Goal: Information Seeking & Learning: Learn about a topic

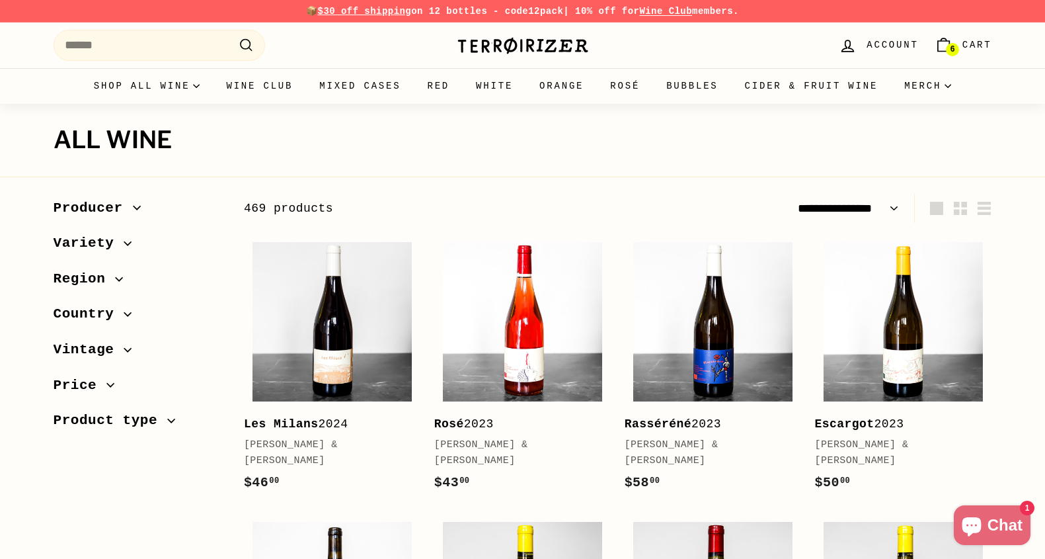
select select "**********"
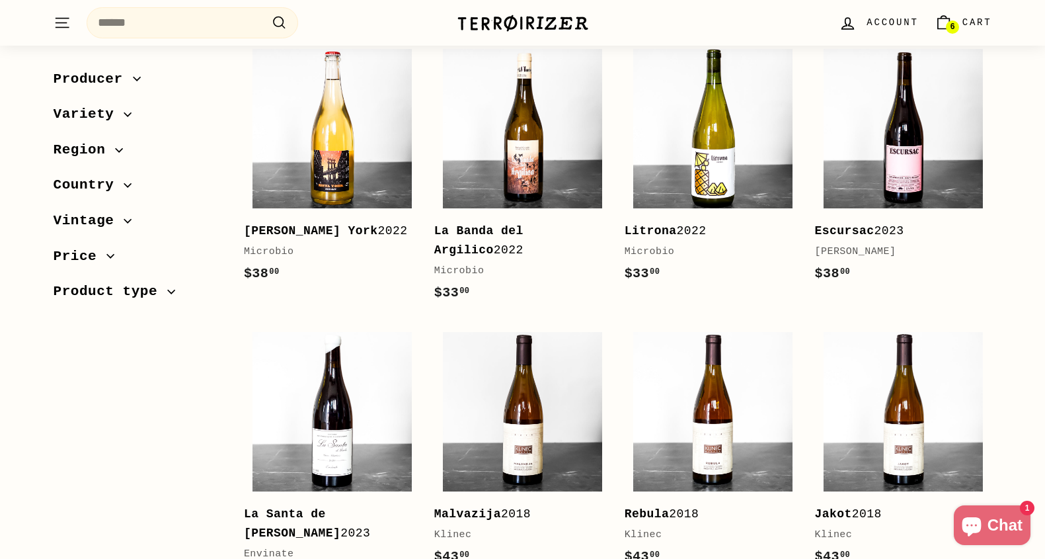
scroll to position [1720, 0]
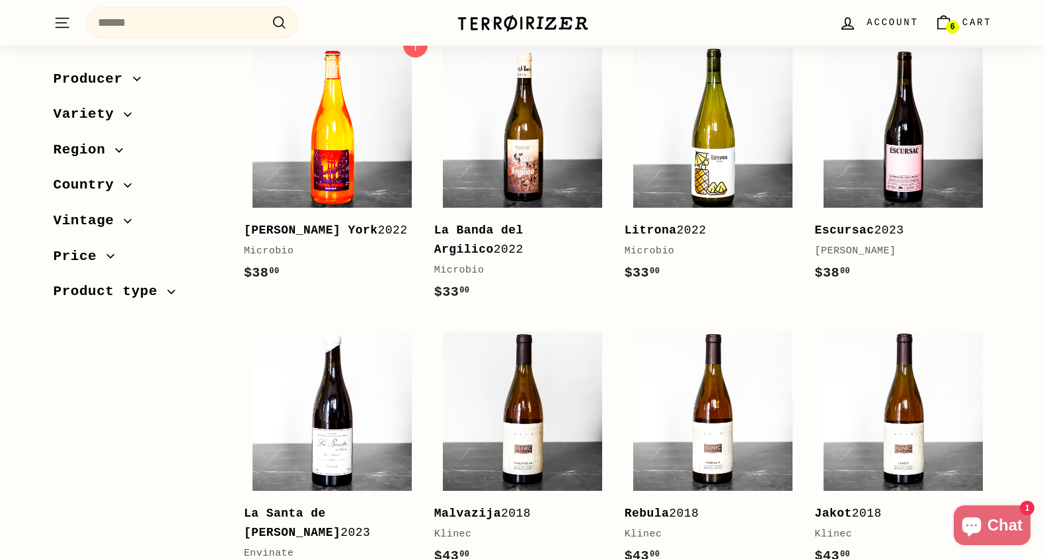
click at [290, 152] on img at bounding box center [332, 127] width 159 height 159
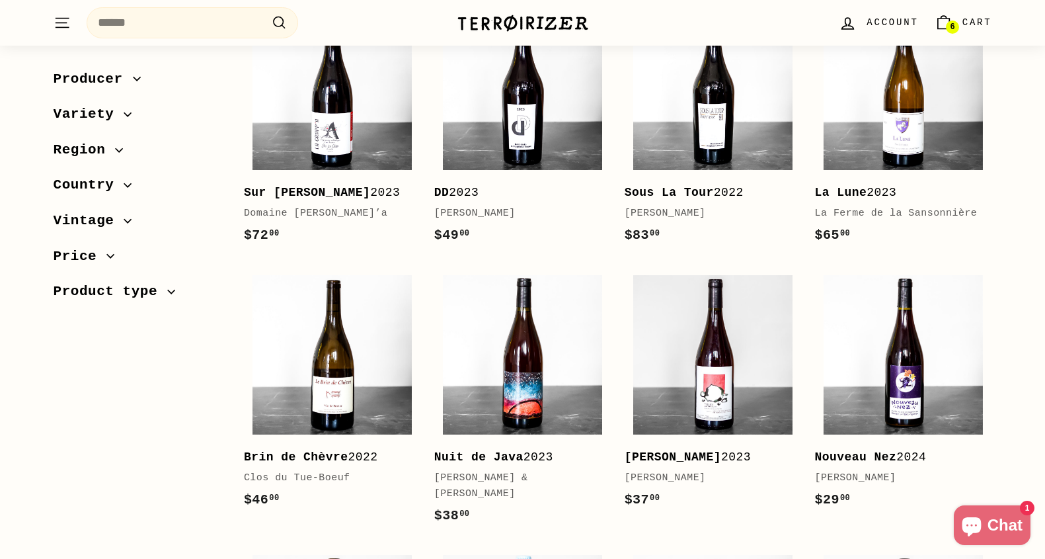
scroll to position [2364, 0]
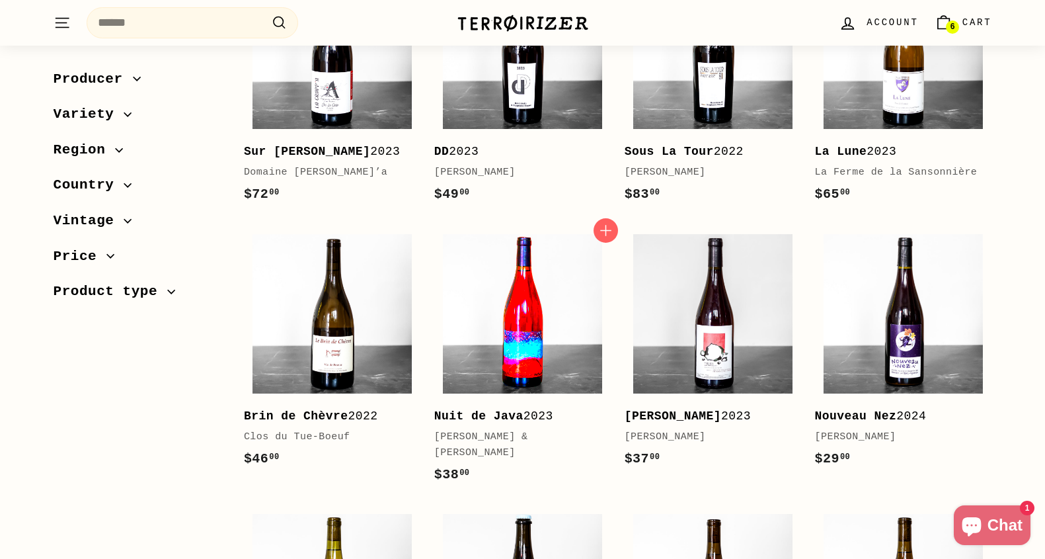
click at [545, 355] on img at bounding box center [522, 313] width 159 height 159
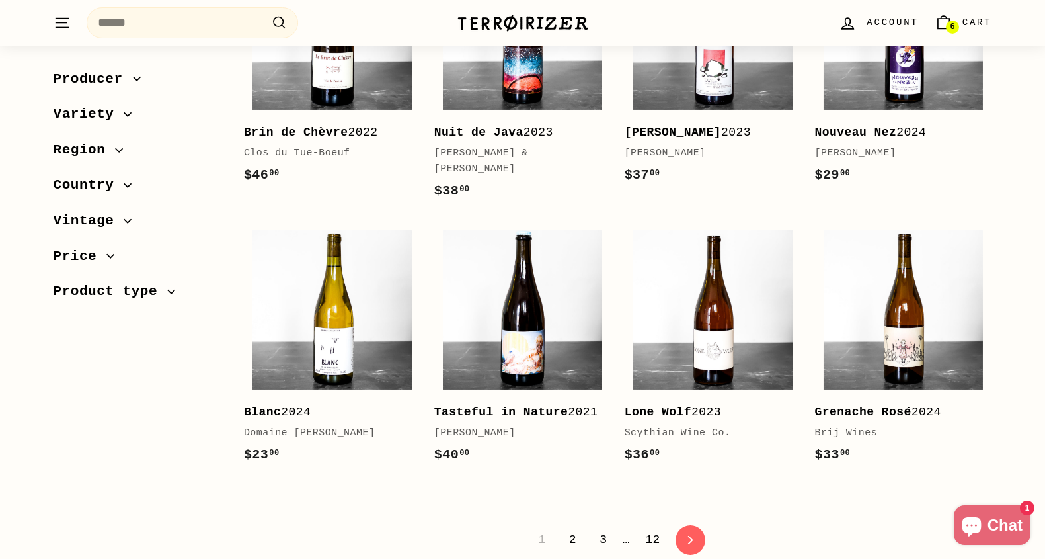
scroll to position [2649, 0]
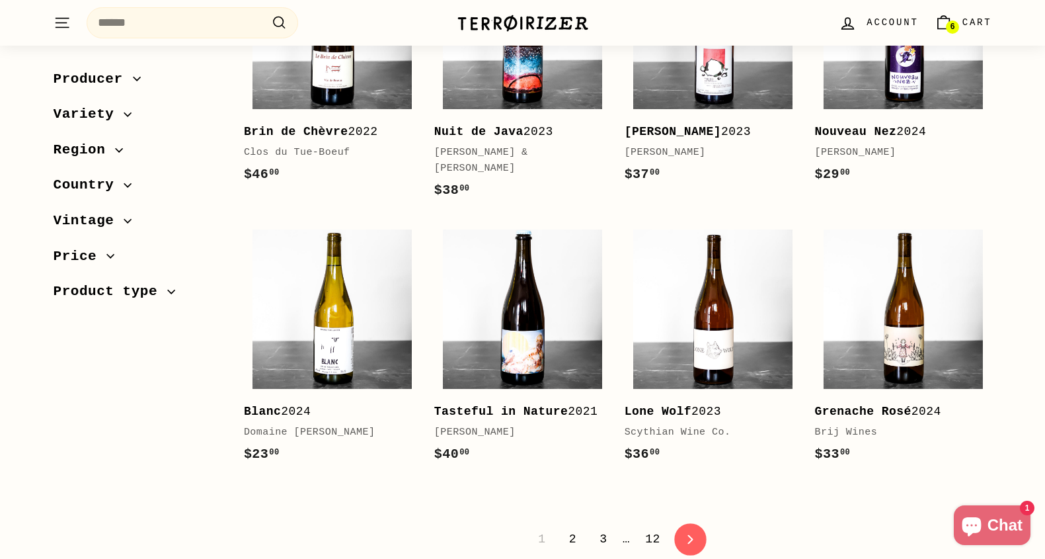
click at [698, 531] on link "icon-chevron Next" at bounding box center [690, 539] width 32 height 32
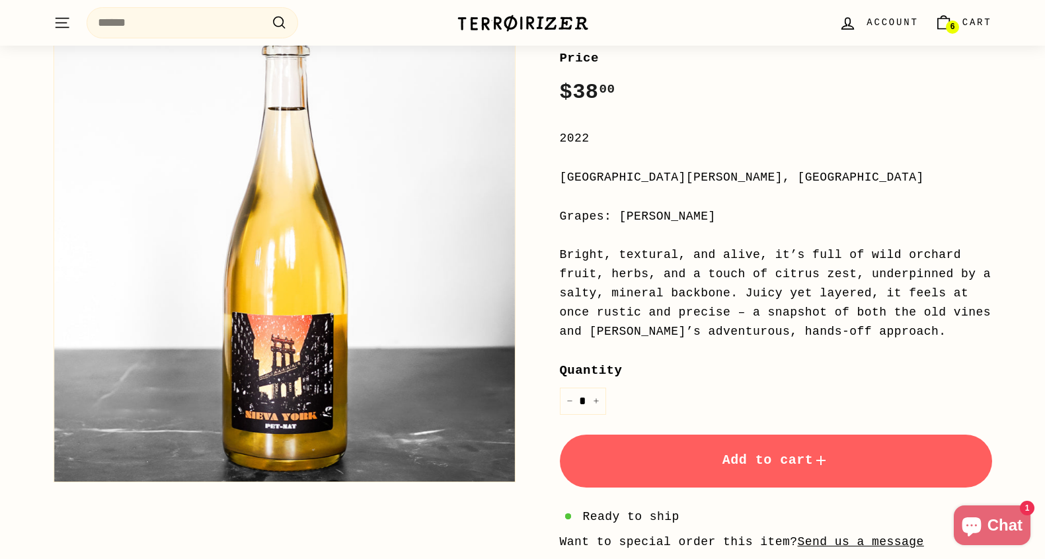
scroll to position [193, 0]
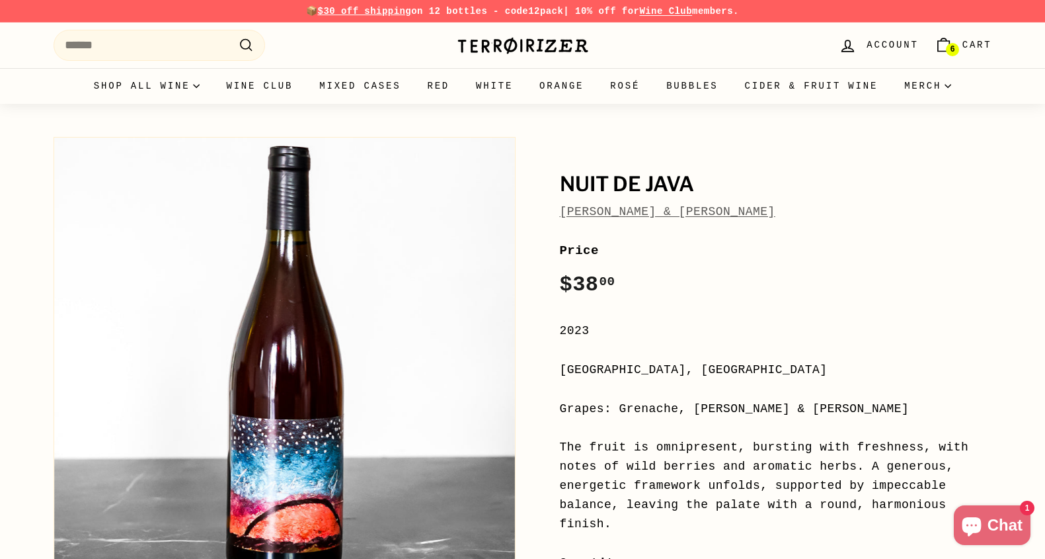
scroll to position [104, 0]
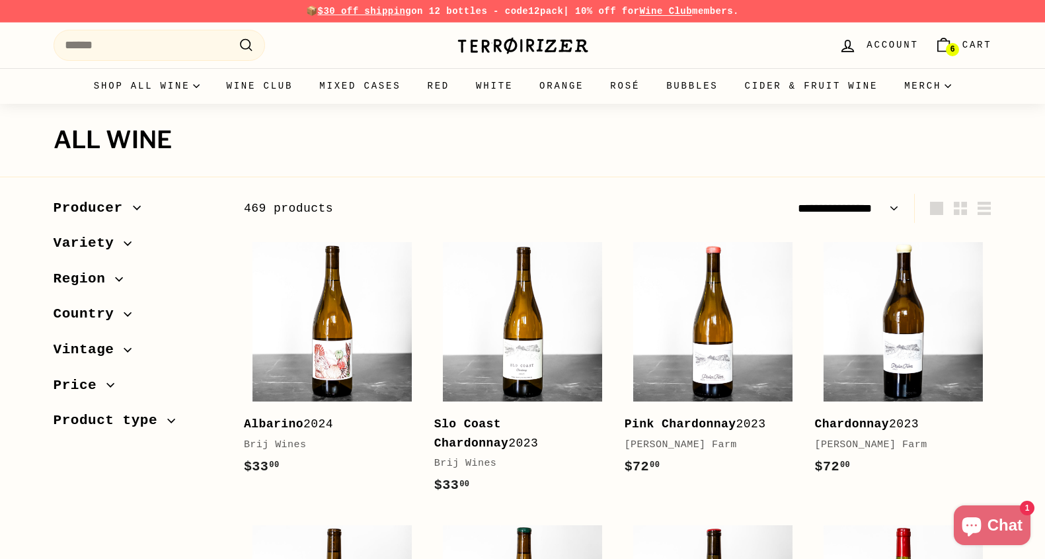
select select "**********"
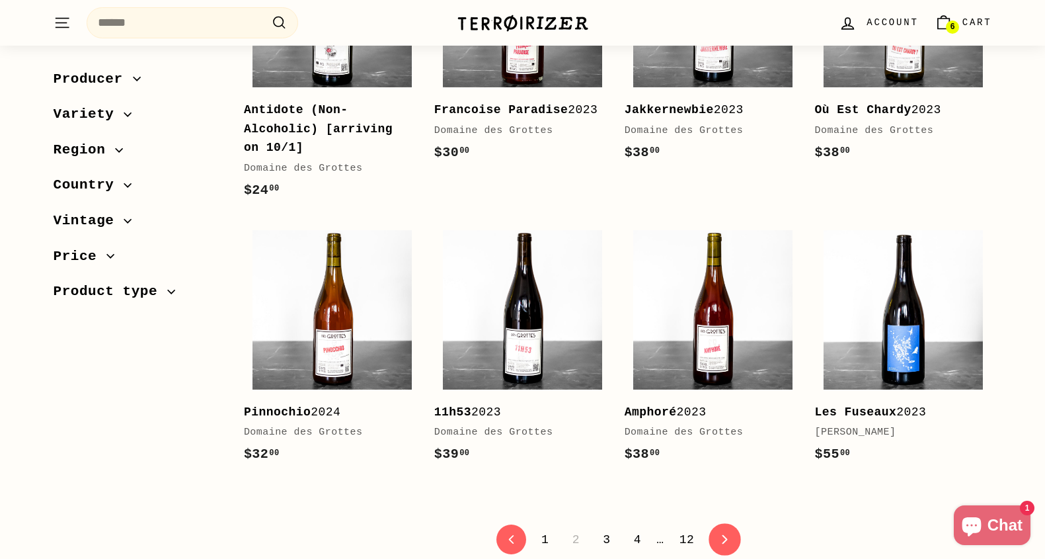
scroll to position [2298, 0]
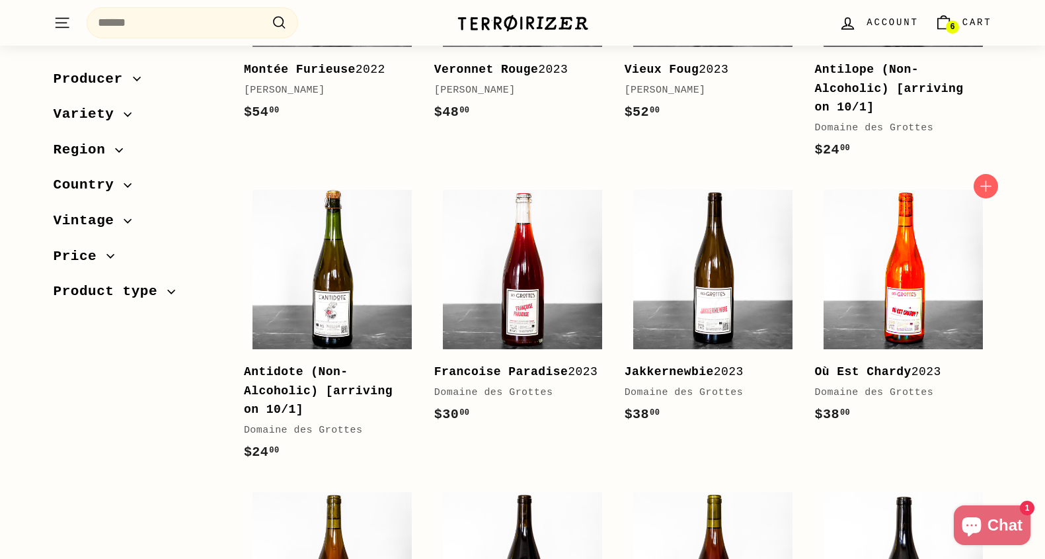
click at [947, 275] on img at bounding box center [903, 269] width 159 height 159
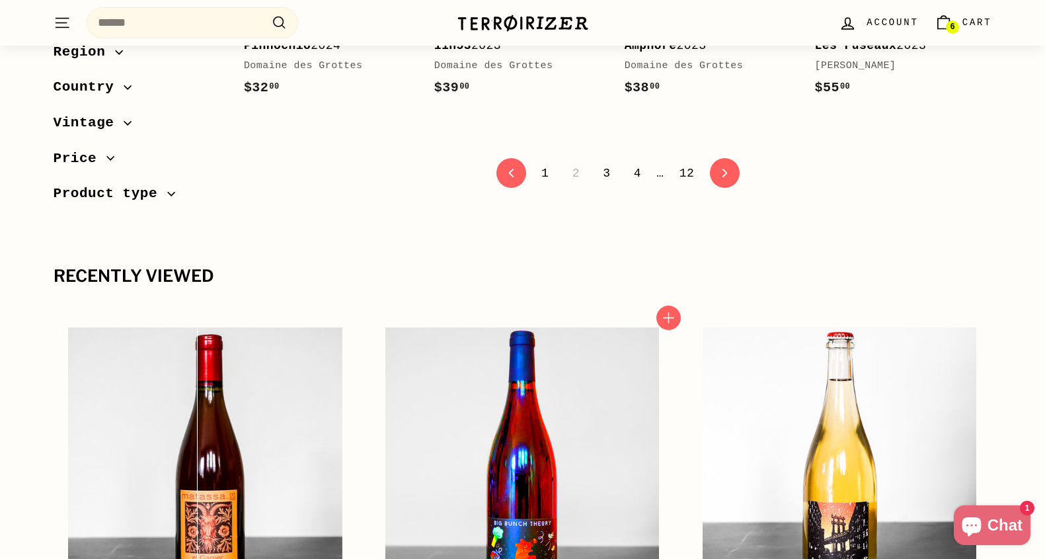
scroll to position [2916, 0]
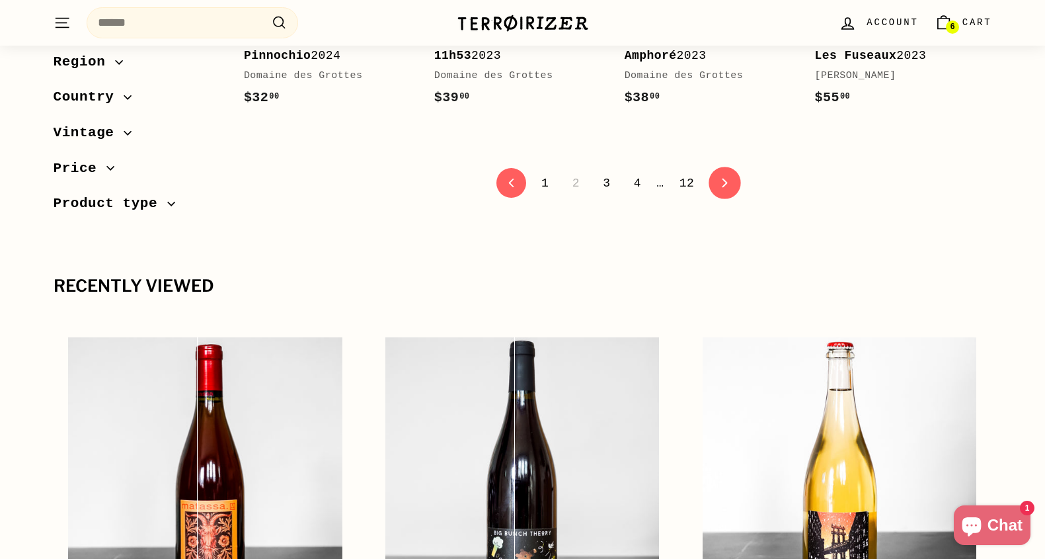
click at [731, 167] on link "icon-chevron Next" at bounding box center [725, 183] width 32 height 32
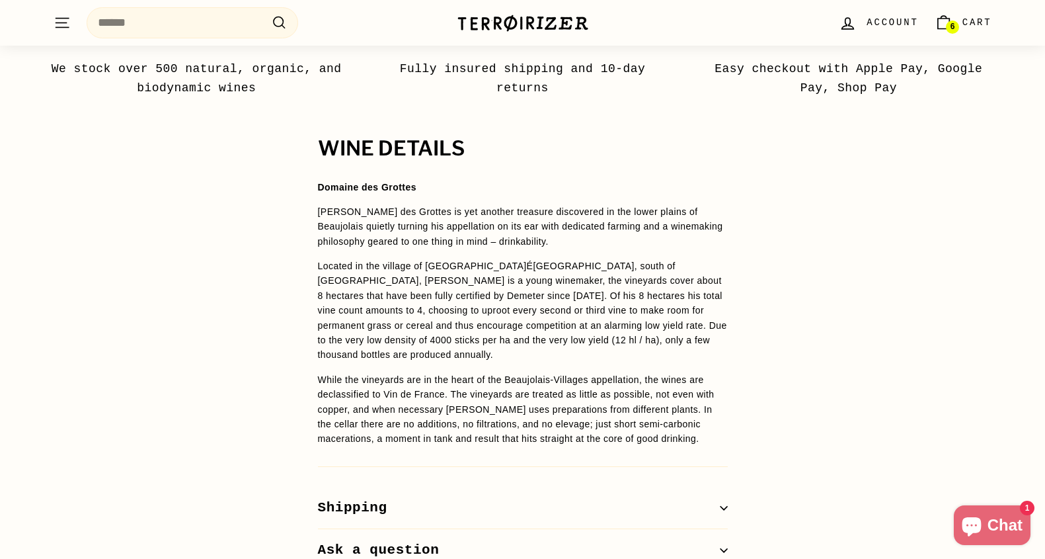
scroll to position [1052, 0]
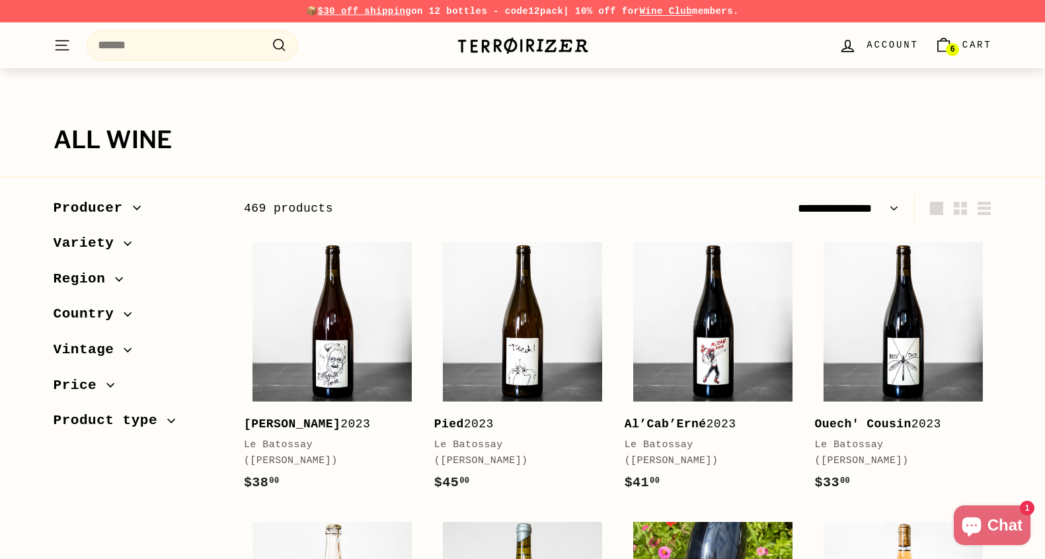
select select "**********"
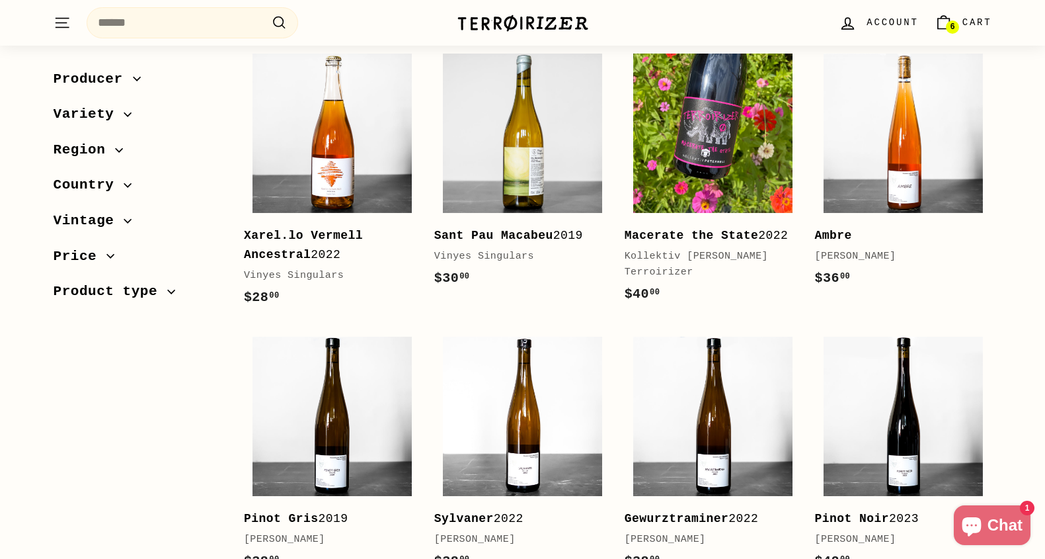
scroll to position [493, 0]
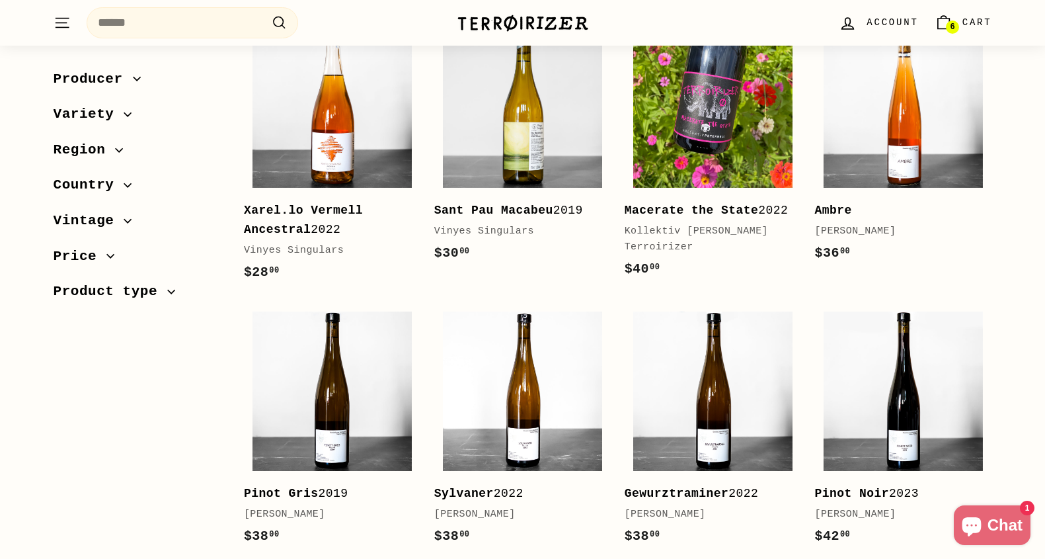
click at [731, 166] on img at bounding box center [712, 107] width 159 height 159
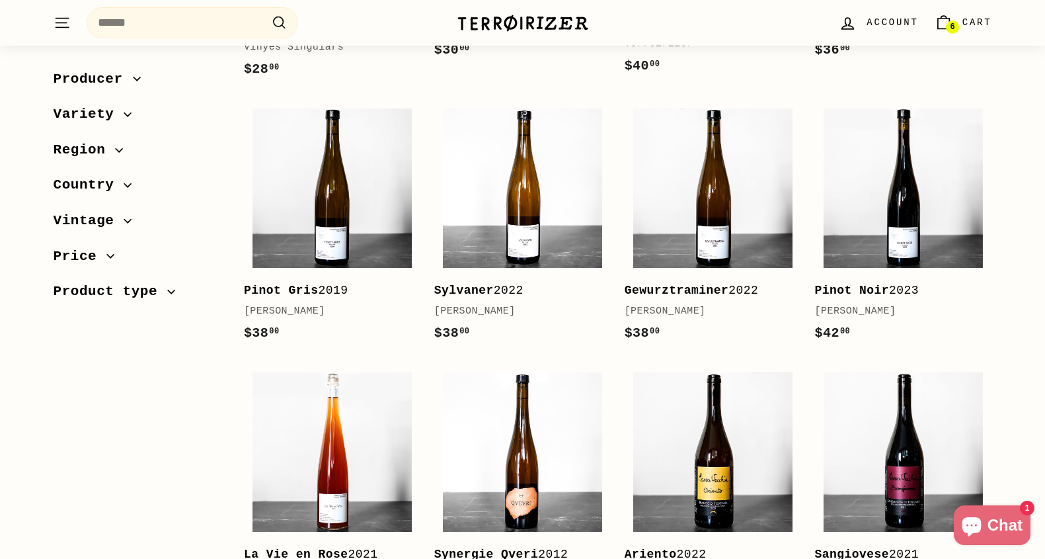
scroll to position [695, 0]
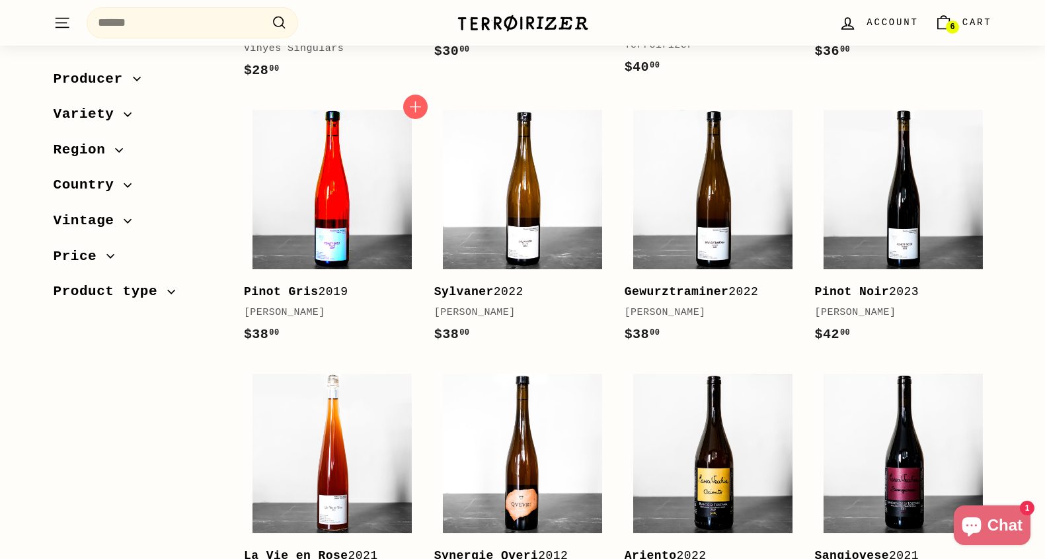
click at [311, 204] on img at bounding box center [332, 189] width 159 height 159
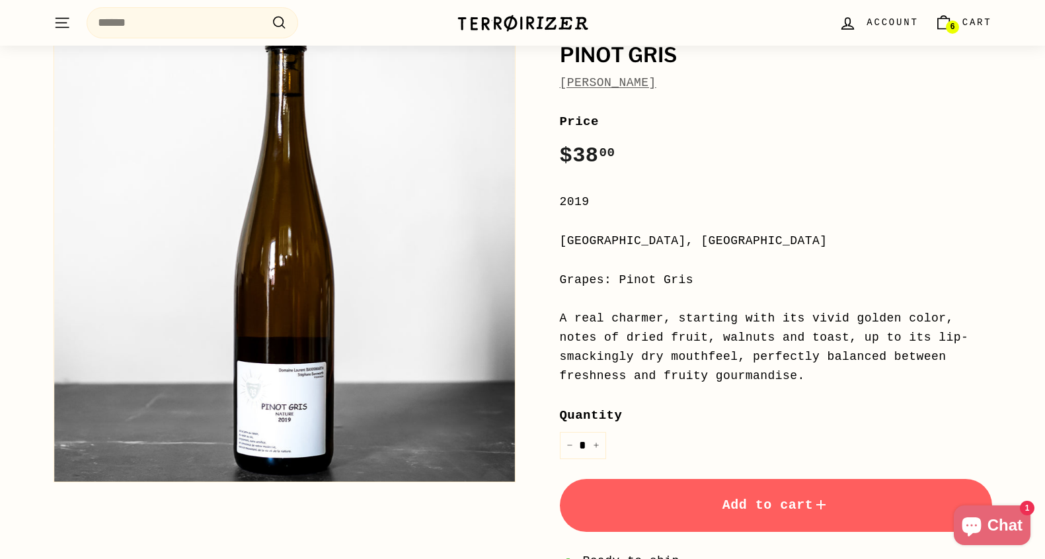
scroll to position [85, 0]
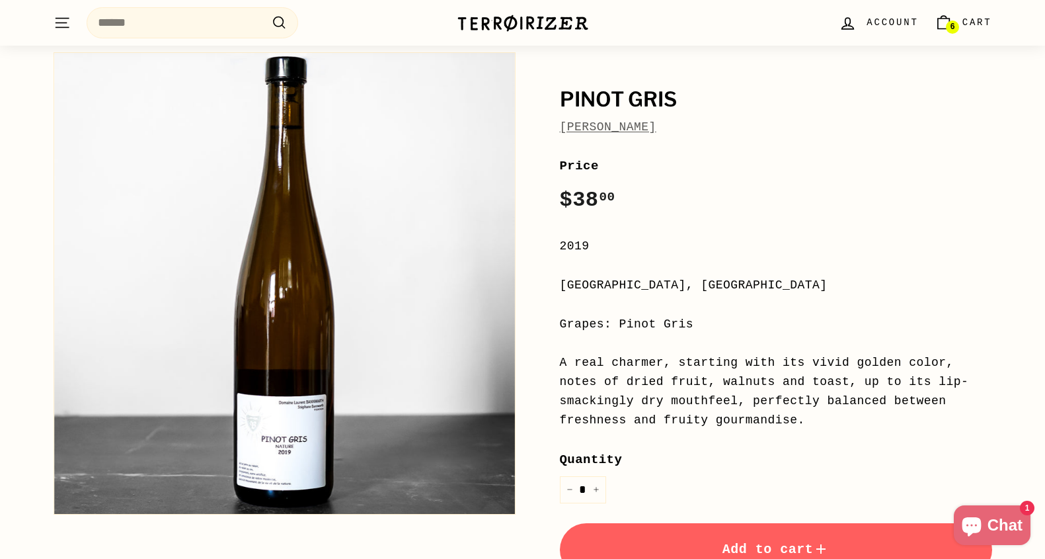
drag, startPoint x: 557, startPoint y: 130, endPoint x: 737, endPoint y: 121, distance: 180.0
click at [739, 120] on div "Pinot [PERSON_NAME] Price Regular price $38 00 $38.00 / 2019 [GEOGRAPHIC_DATA],…" at bounding box center [761, 392] width 462 height 692
